Goal: Task Accomplishment & Management: Use online tool/utility

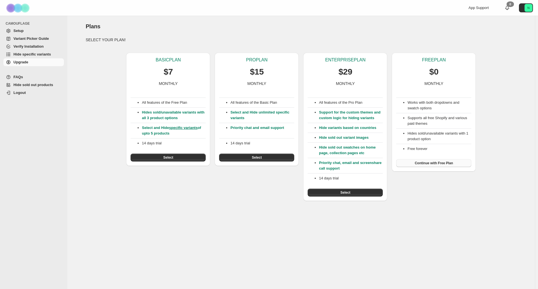
click at [446, 162] on span "Continue with Free Plan" at bounding box center [433, 163] width 38 height 4
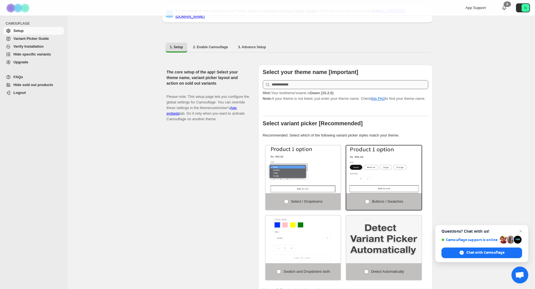
scroll to position [73, 0]
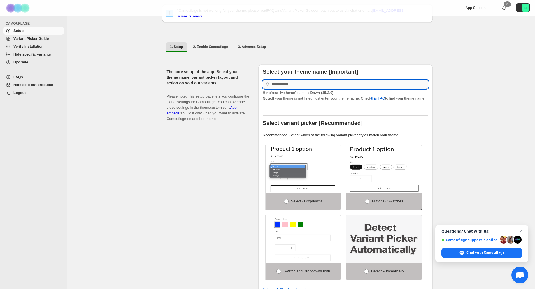
click at [297, 83] on input "text" at bounding box center [350, 84] width 157 height 9
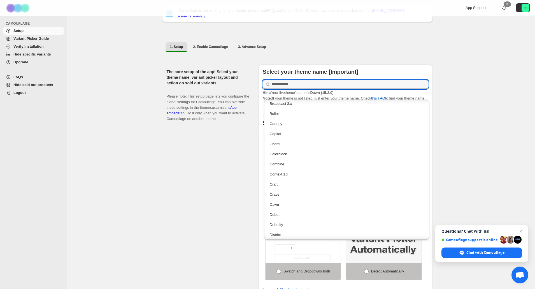
scroll to position [239, 0]
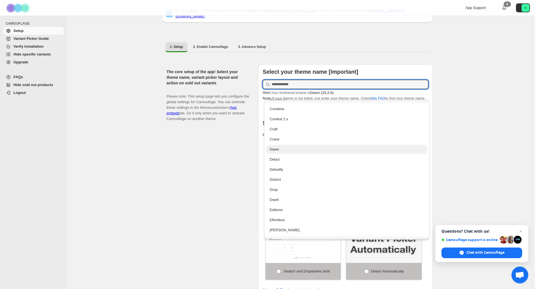
click at [278, 146] on div "Dawn" at bounding box center [347, 149] width 154 height 6
type input "****"
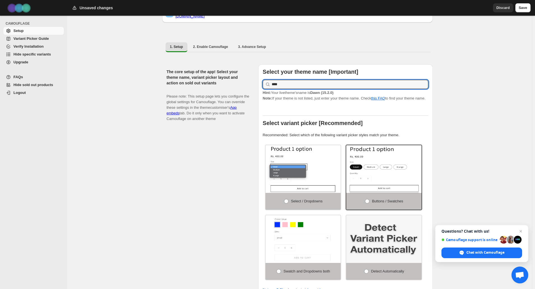
click at [221, 158] on div "The core setup of the app! Select your theme name, variant picker layout and ac…" at bounding box center [210, 180] width 87 height 232
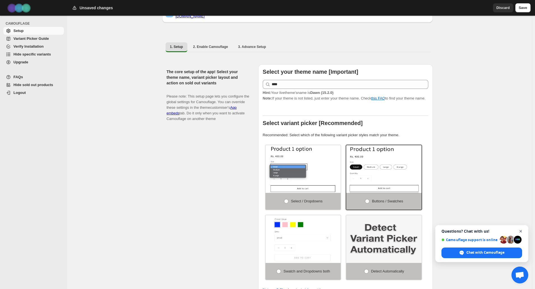
click at [519, 231] on span "Open chat" at bounding box center [520, 231] width 7 height 7
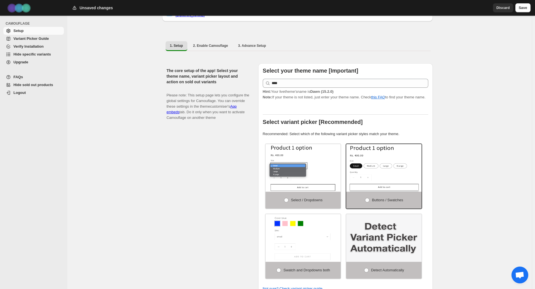
scroll to position [59, 0]
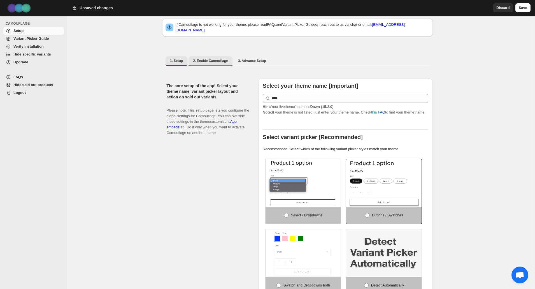
click at [204, 56] on button "2. Enable Camouflage" at bounding box center [210, 60] width 44 height 9
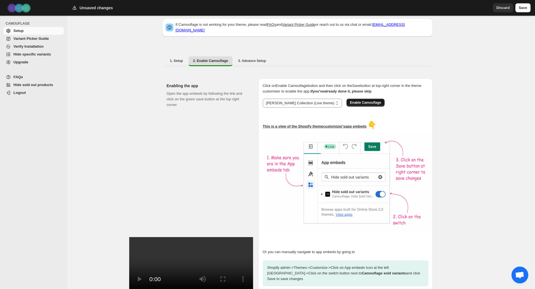
click at [350, 101] on span "Enable Camouflage" at bounding box center [365, 102] width 31 height 4
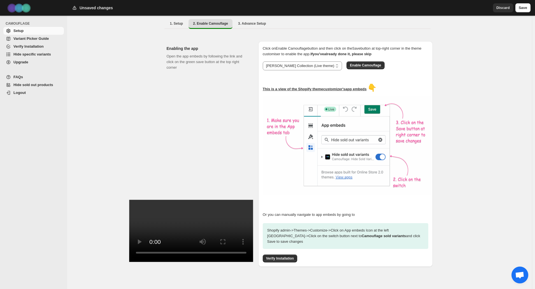
click at [23, 95] on span "Logout" at bounding box center [37, 93] width 49 height 6
